Goal: Transaction & Acquisition: Purchase product/service

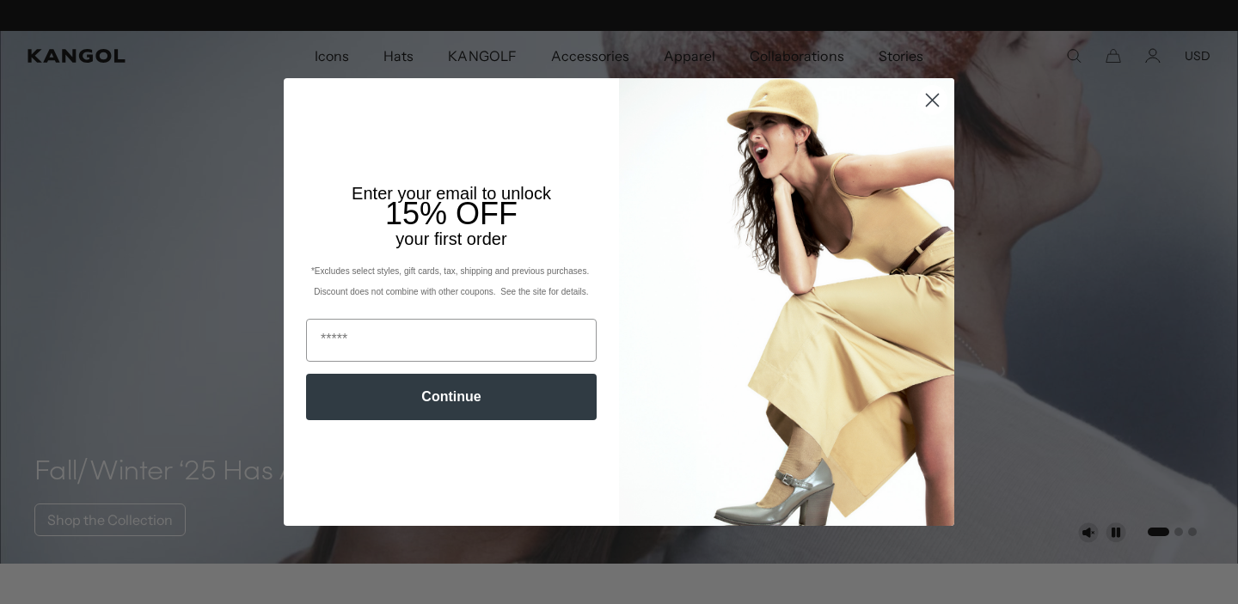
scroll to position [0, 354]
click at [939, 107] on circle "Close dialog" at bounding box center [932, 100] width 28 height 28
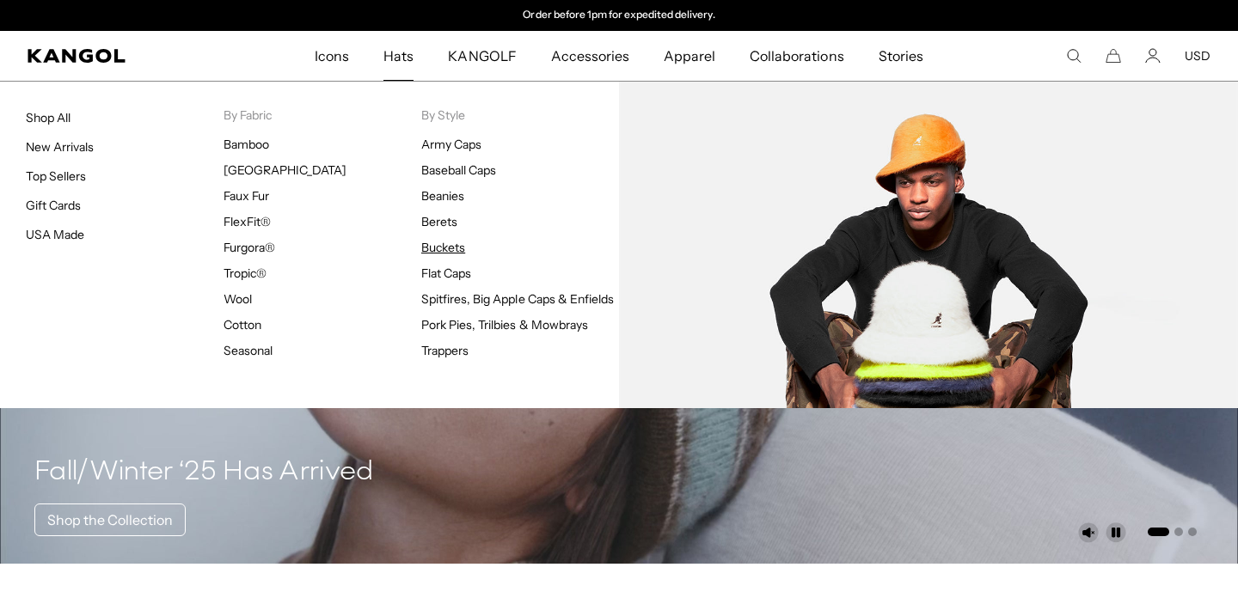
click at [444, 248] on link "Buckets" at bounding box center [443, 247] width 44 height 15
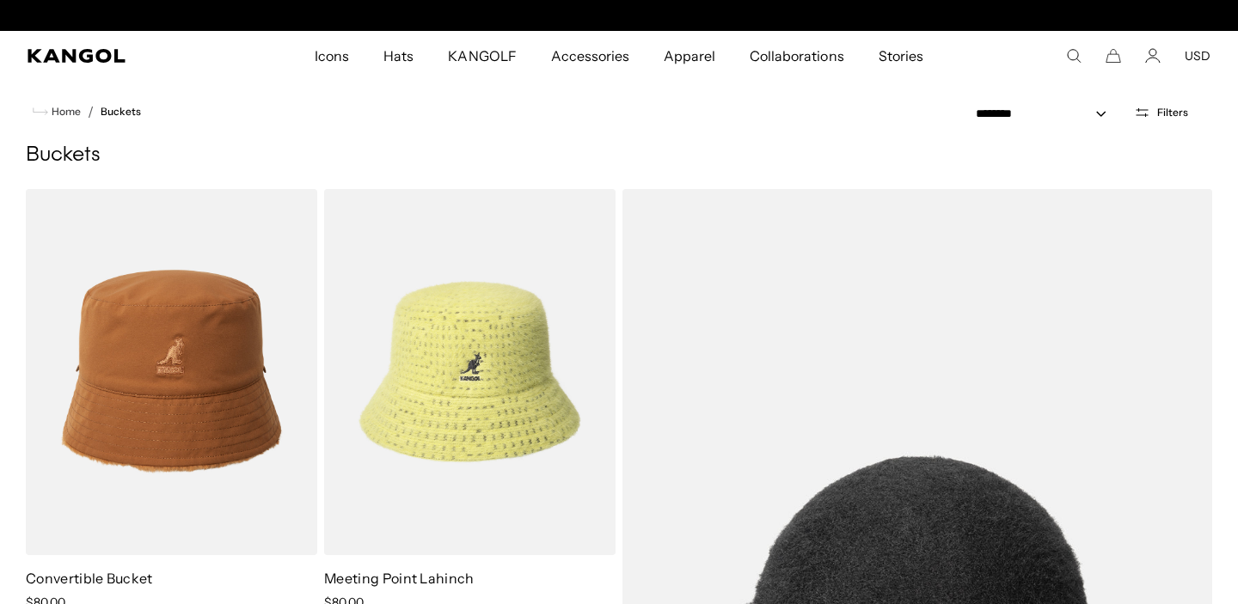
scroll to position [0, 354]
click at [1145, 107] on icon "Open filters" at bounding box center [1142, 112] width 16 height 15
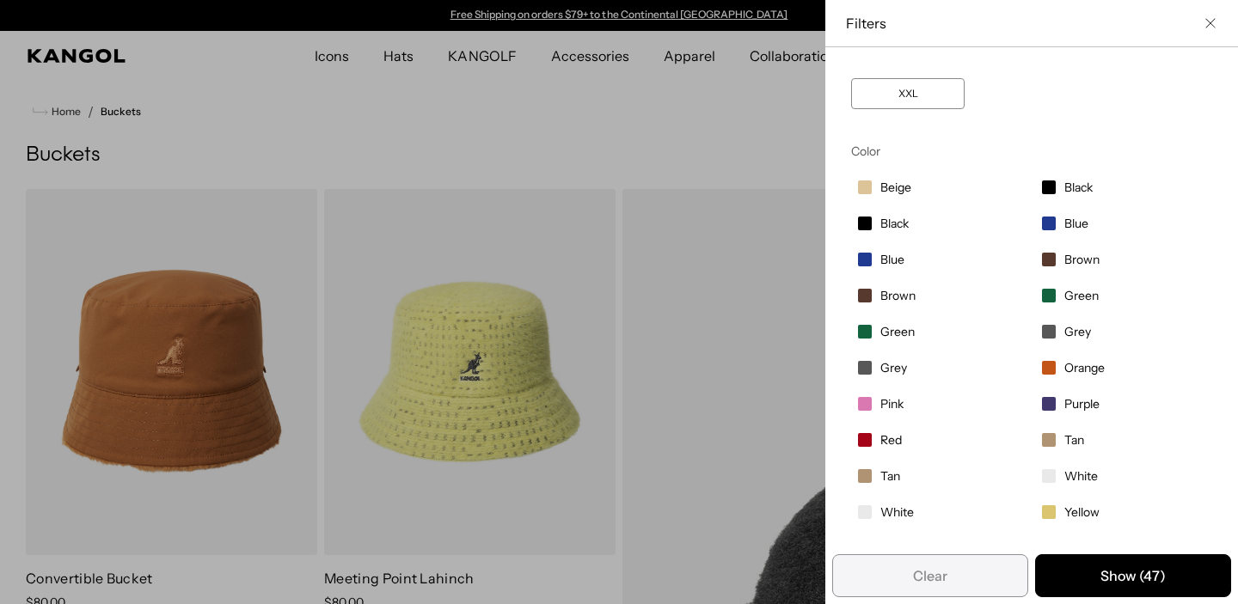
scroll to position [0, 0]
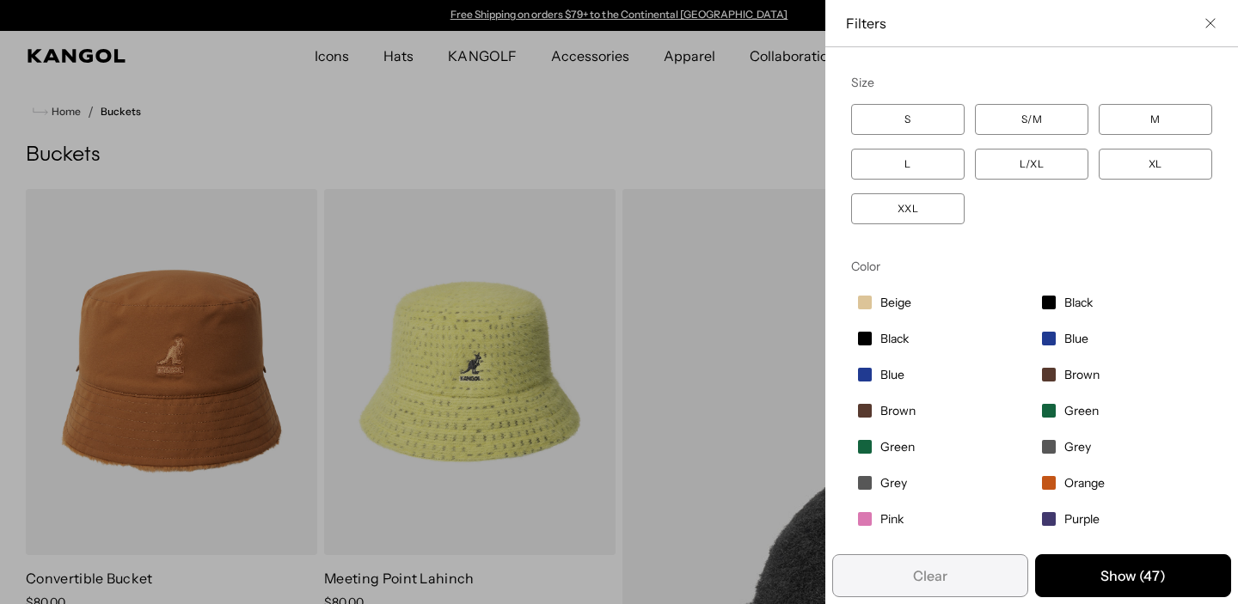
click at [1210, 28] on button "Close filter list" at bounding box center [1210, 23] width 14 height 14
